Goal: Transaction & Acquisition: Purchase product/service

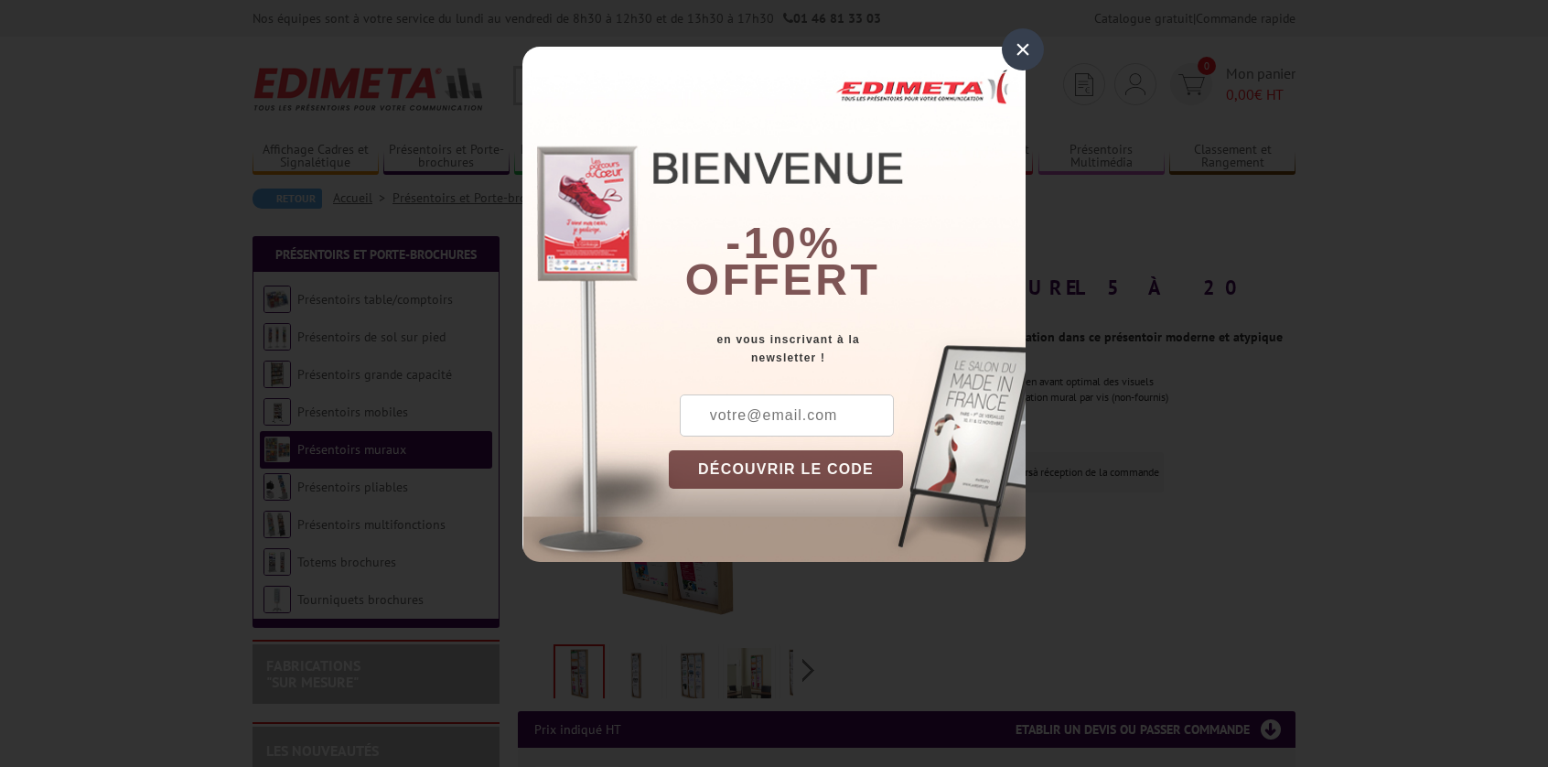
click at [1023, 57] on div "×" at bounding box center [1023, 49] width 42 height 42
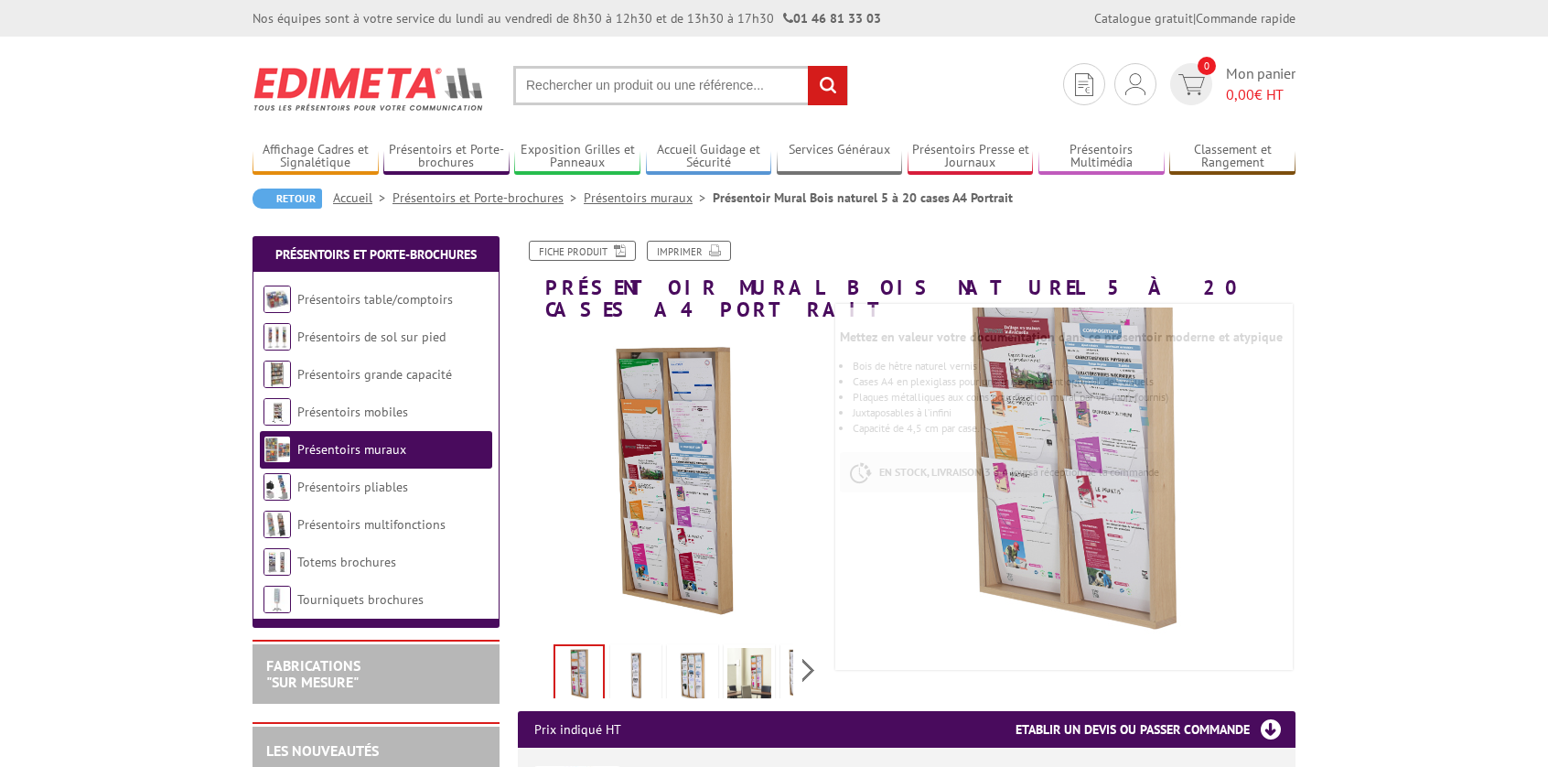
click at [658, 660] on link at bounding box center [635, 676] width 51 height 64
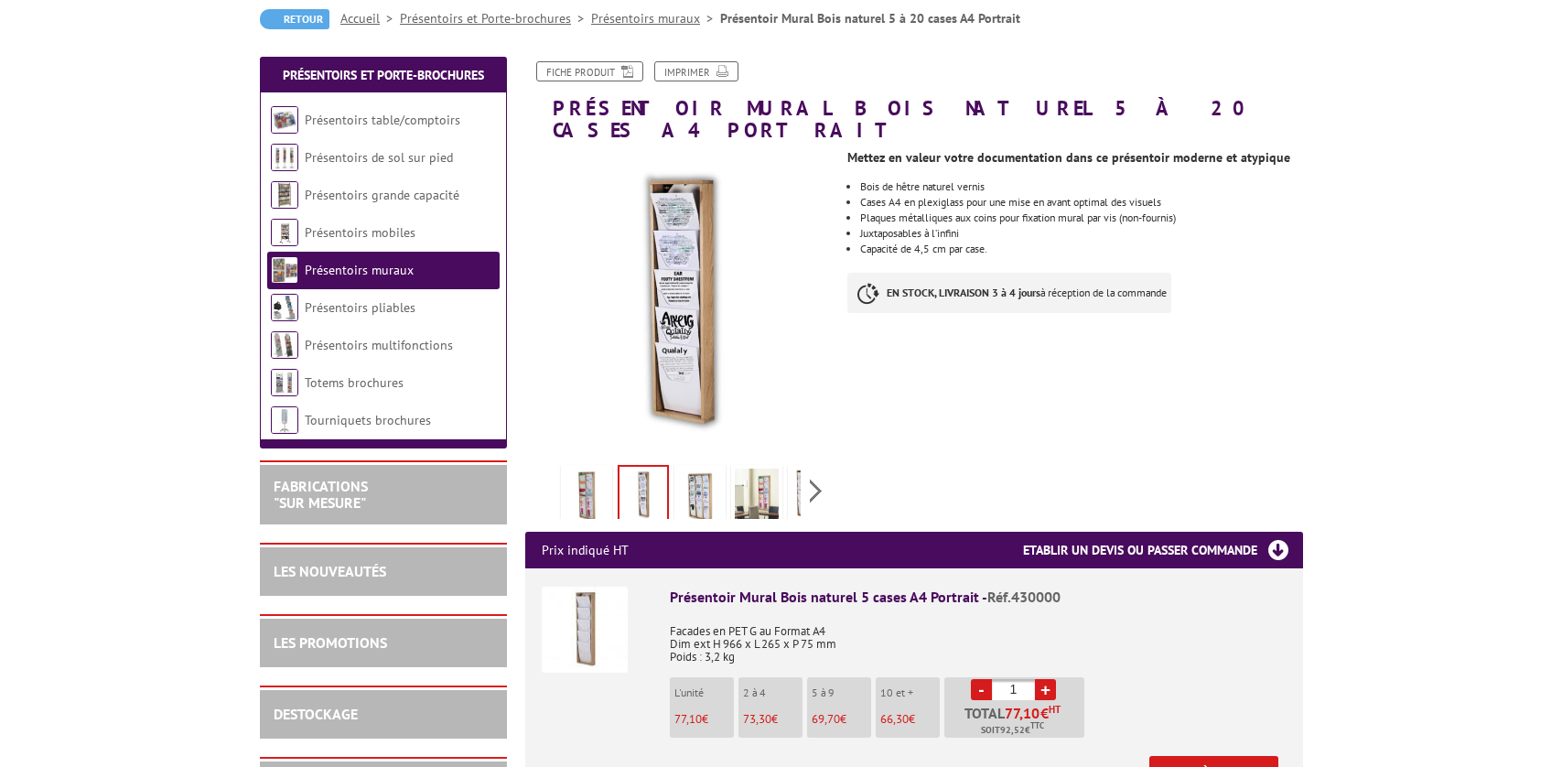
scroll to position [366, 0]
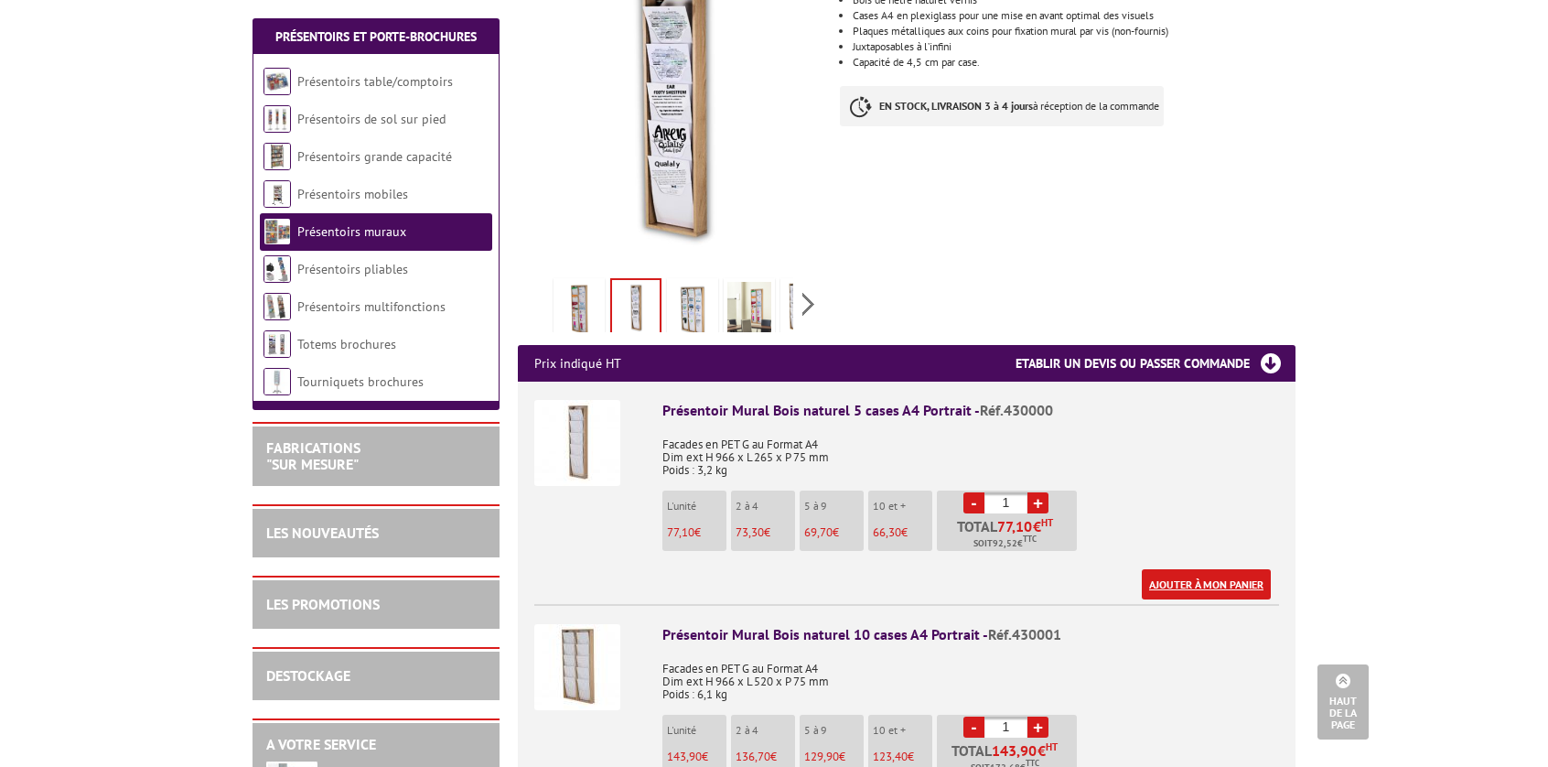
click at [1193, 569] on link "Ajouter à mon panier" at bounding box center [1206, 584] width 129 height 30
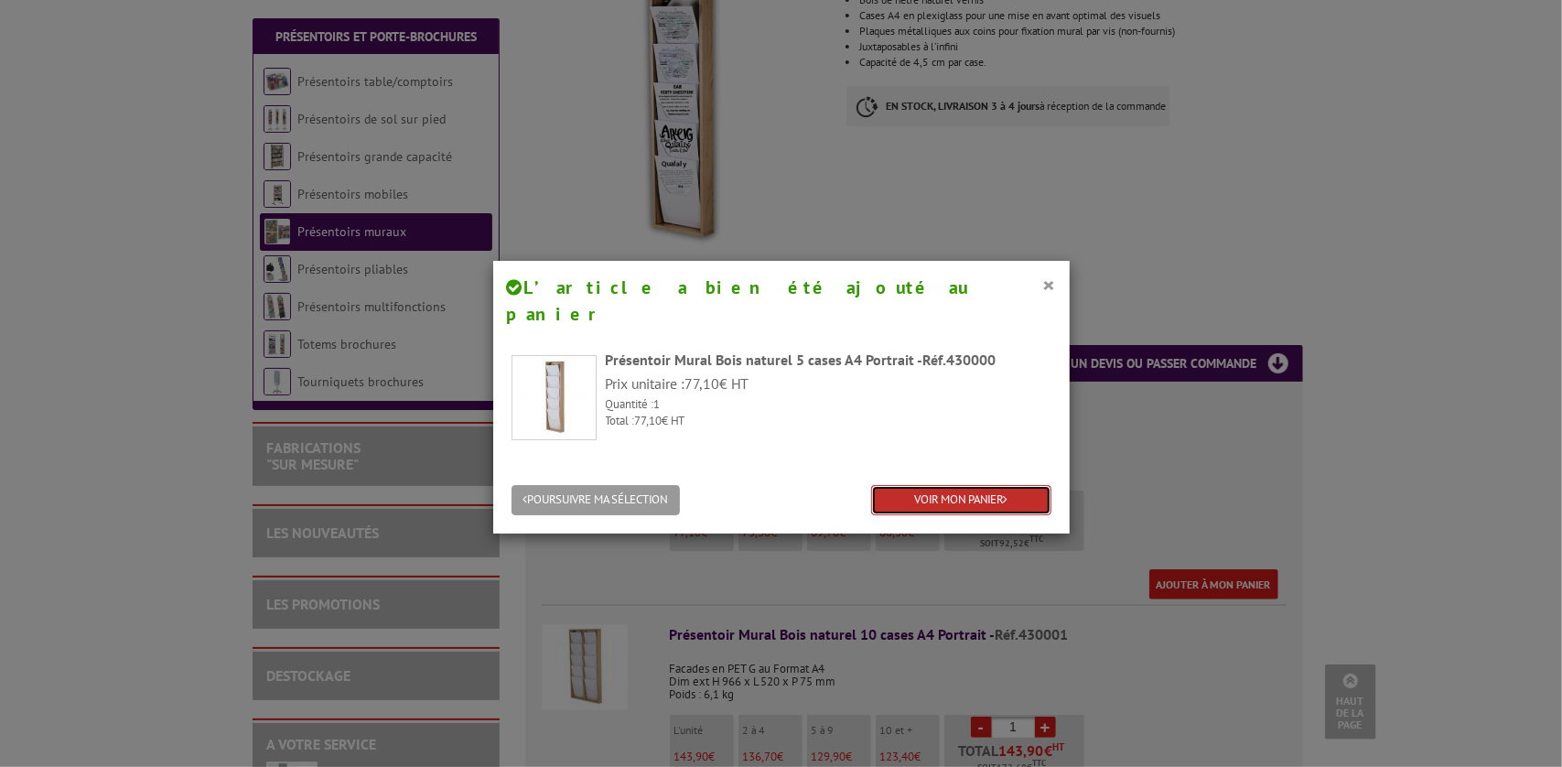
click at [981, 485] on link "VOIR MON PANIER" at bounding box center [961, 500] width 180 height 30
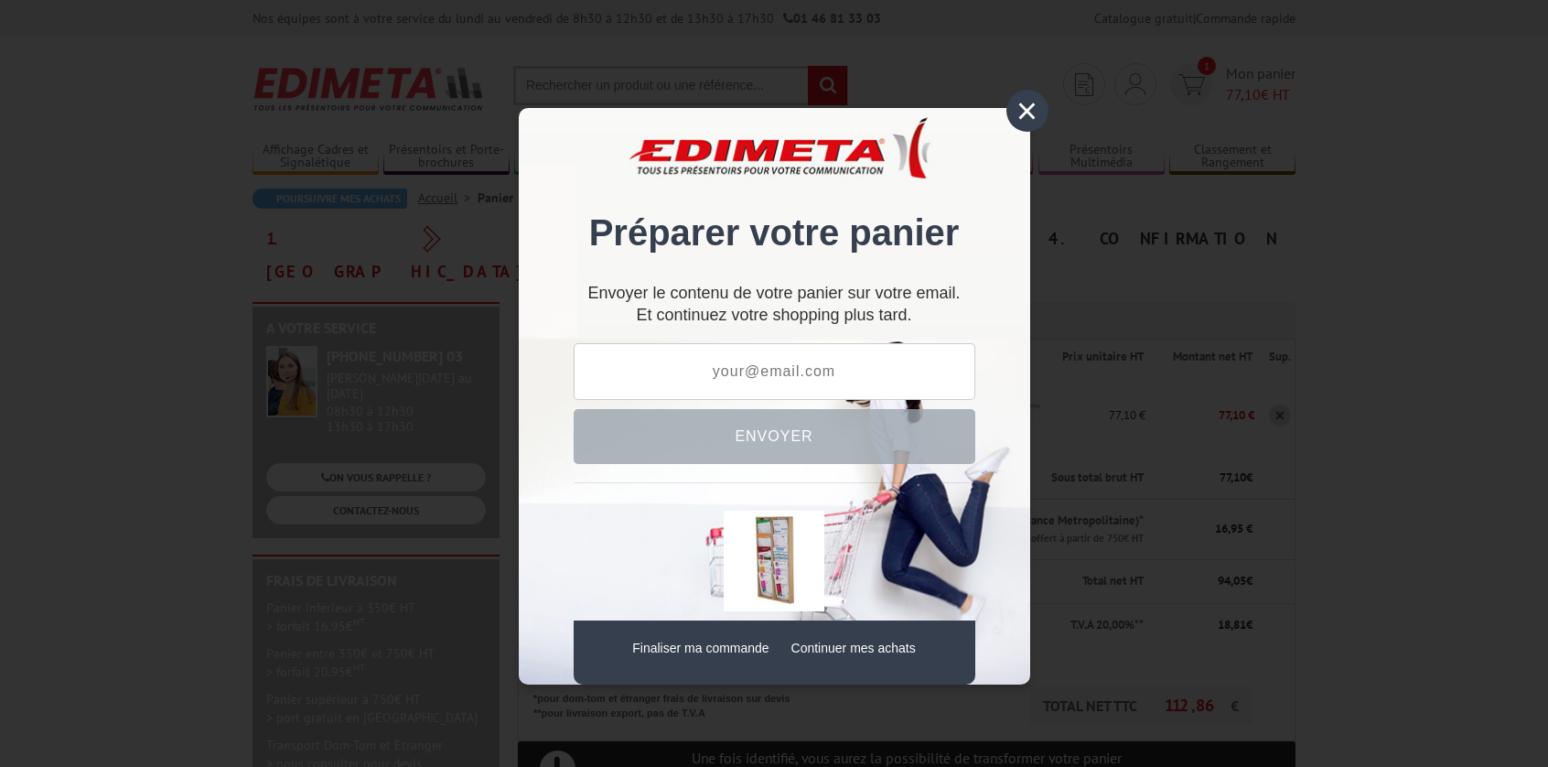
click at [1026, 131] on div "×" at bounding box center [1027, 111] width 42 height 42
